Goal: Navigation & Orientation: Find specific page/section

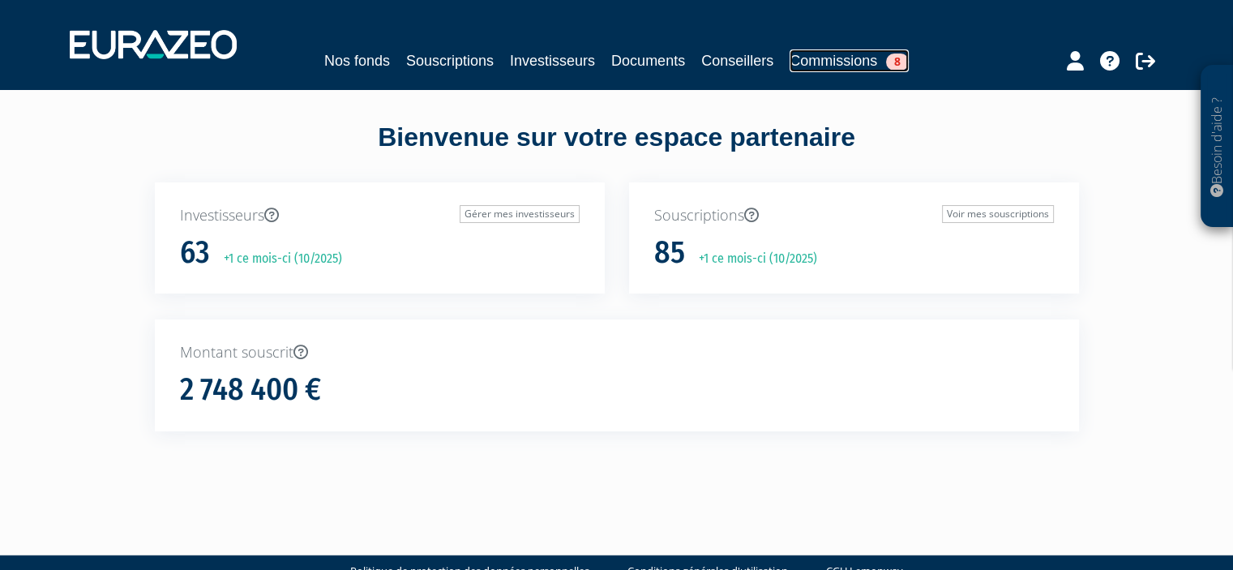
click at [834, 61] on link "Commissions 8" at bounding box center [849, 60] width 119 height 23
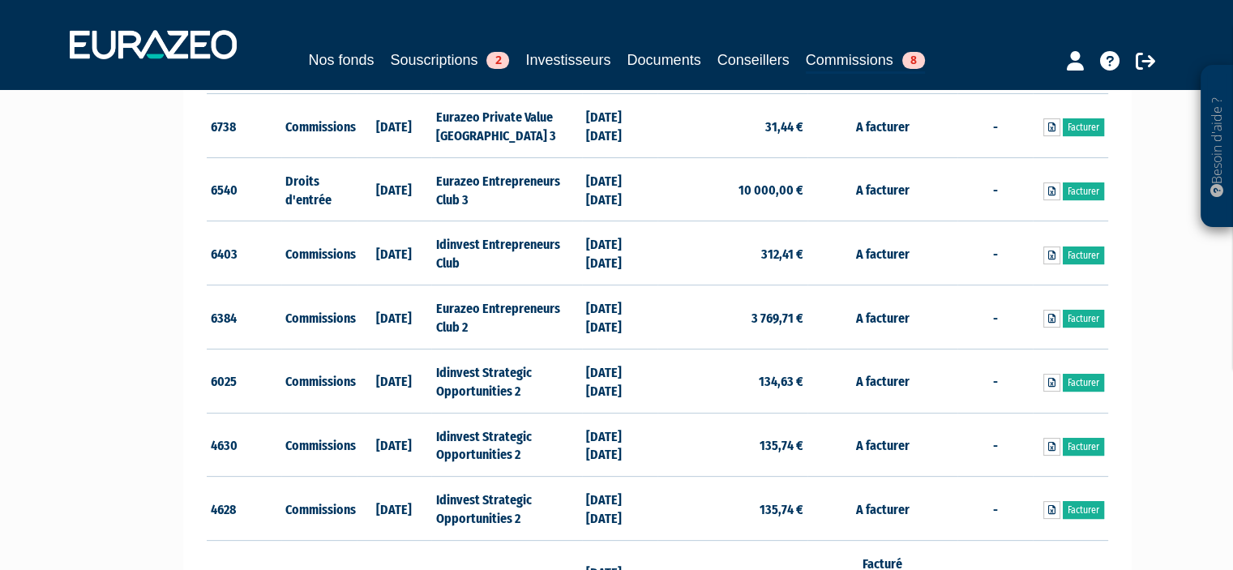
scroll to position [357, 0]
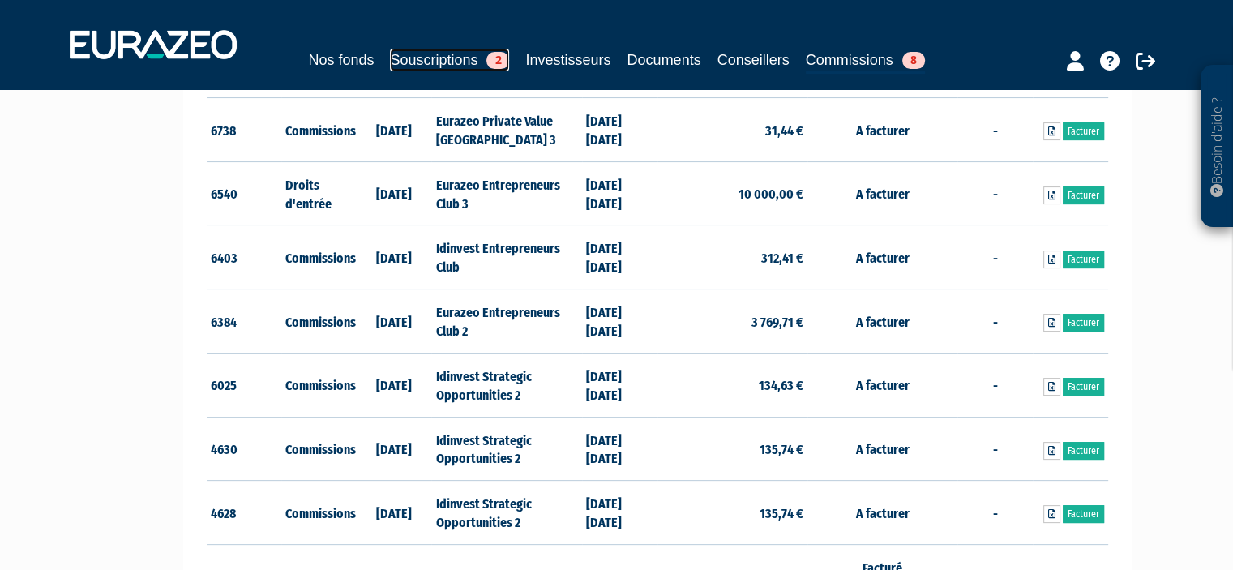
click at [404, 54] on link "Souscriptions 2" at bounding box center [449, 60] width 119 height 23
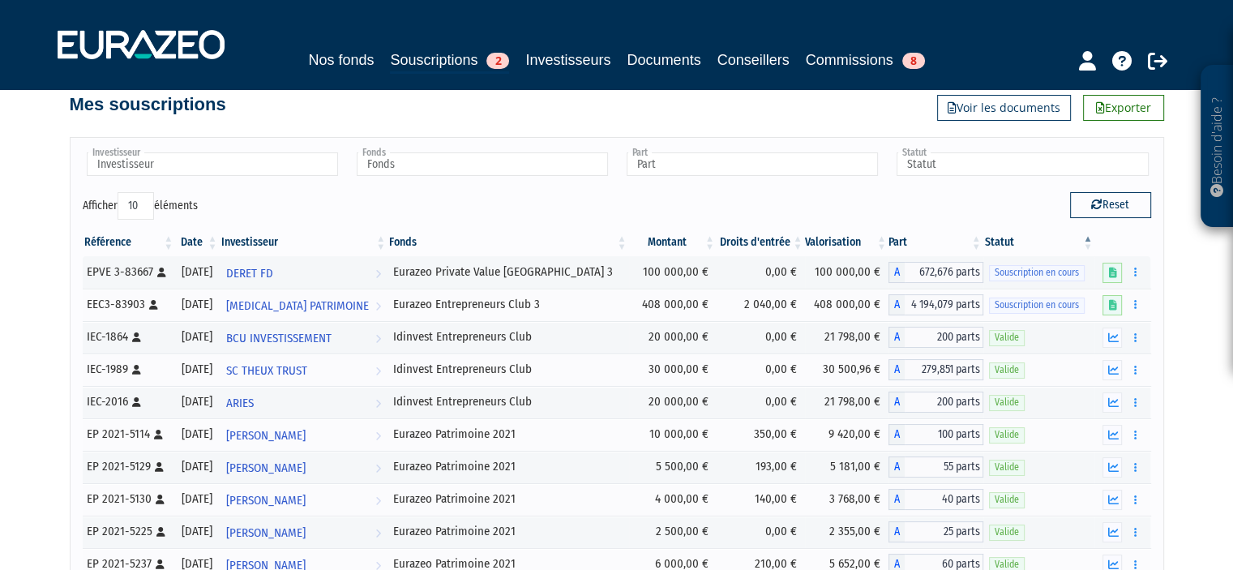
scroll to position [29, 0]
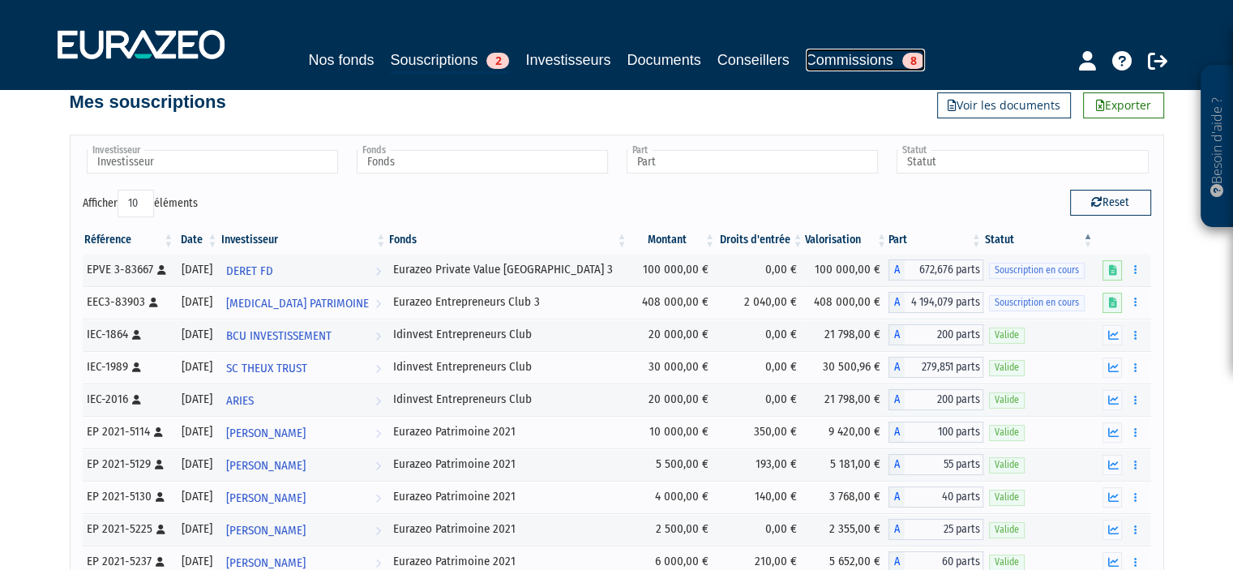
click at [870, 61] on link "Commissions 8" at bounding box center [865, 60] width 119 height 23
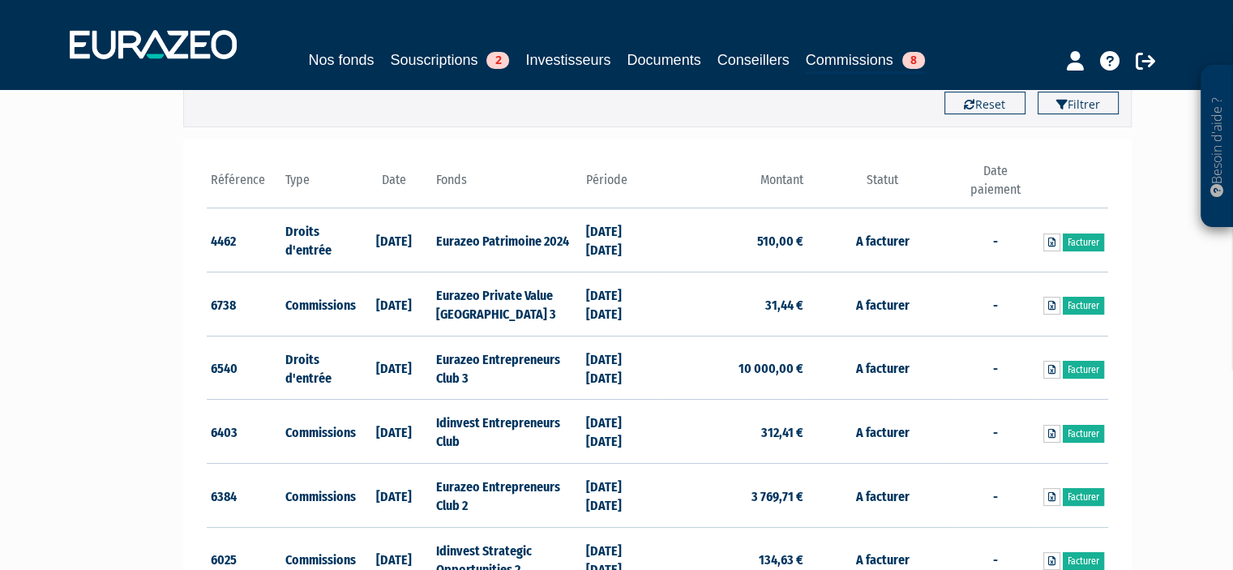
scroll to position [183, 0]
